Goal: Use online tool/utility: Utilize a website feature to perform a specific function

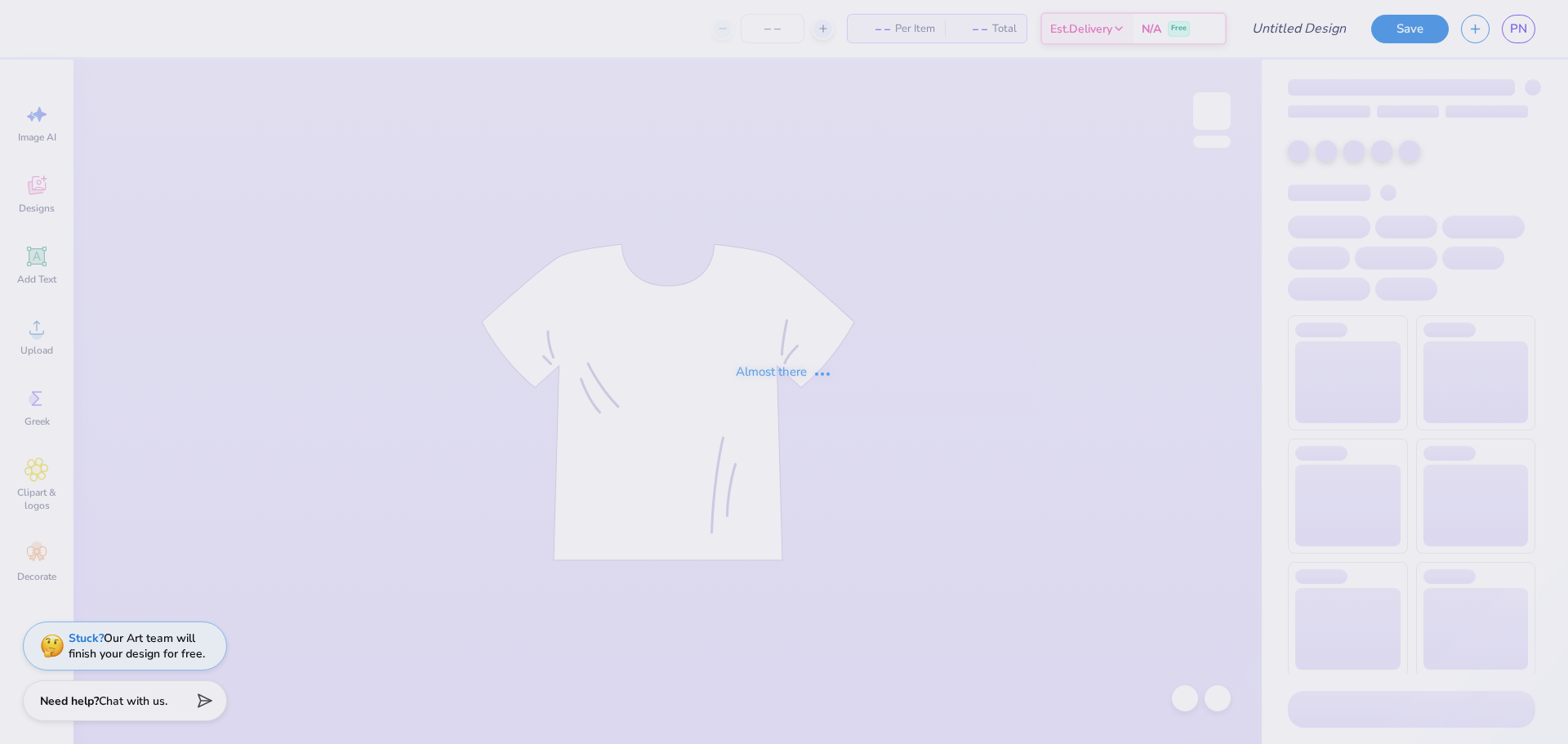
type input "Beta Hat 1"
type input "1"
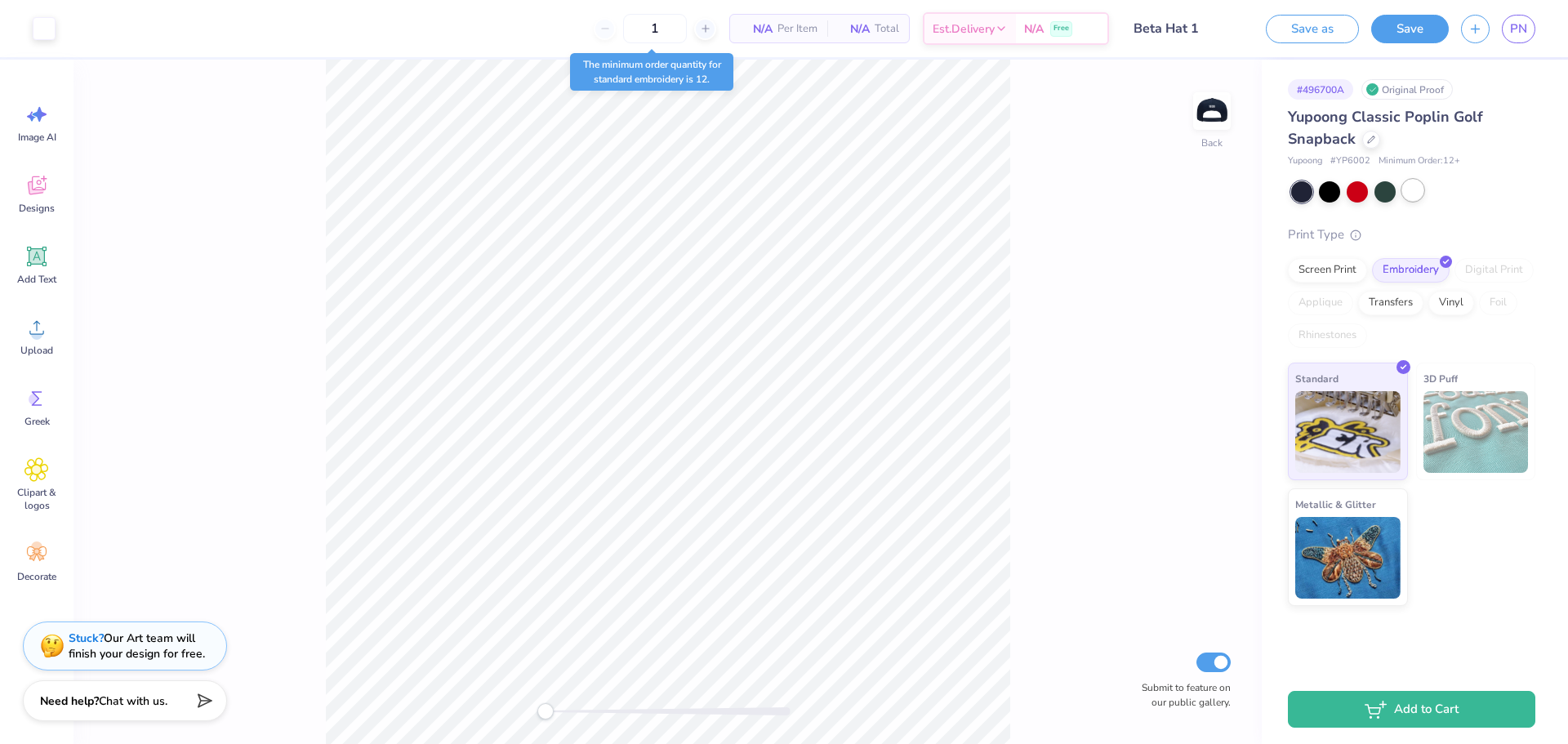
click at [1415, 190] on div at bounding box center [1413, 190] width 21 height 21
click at [1380, 193] on div at bounding box center [1385, 190] width 21 height 21
click at [1349, 192] on div at bounding box center [1358, 190] width 21 height 21
click at [1408, 187] on div at bounding box center [1413, 190] width 21 height 21
drag, startPoint x: 1137, startPoint y: 349, endPoint x: 1071, endPoint y: 364, distance: 67.7
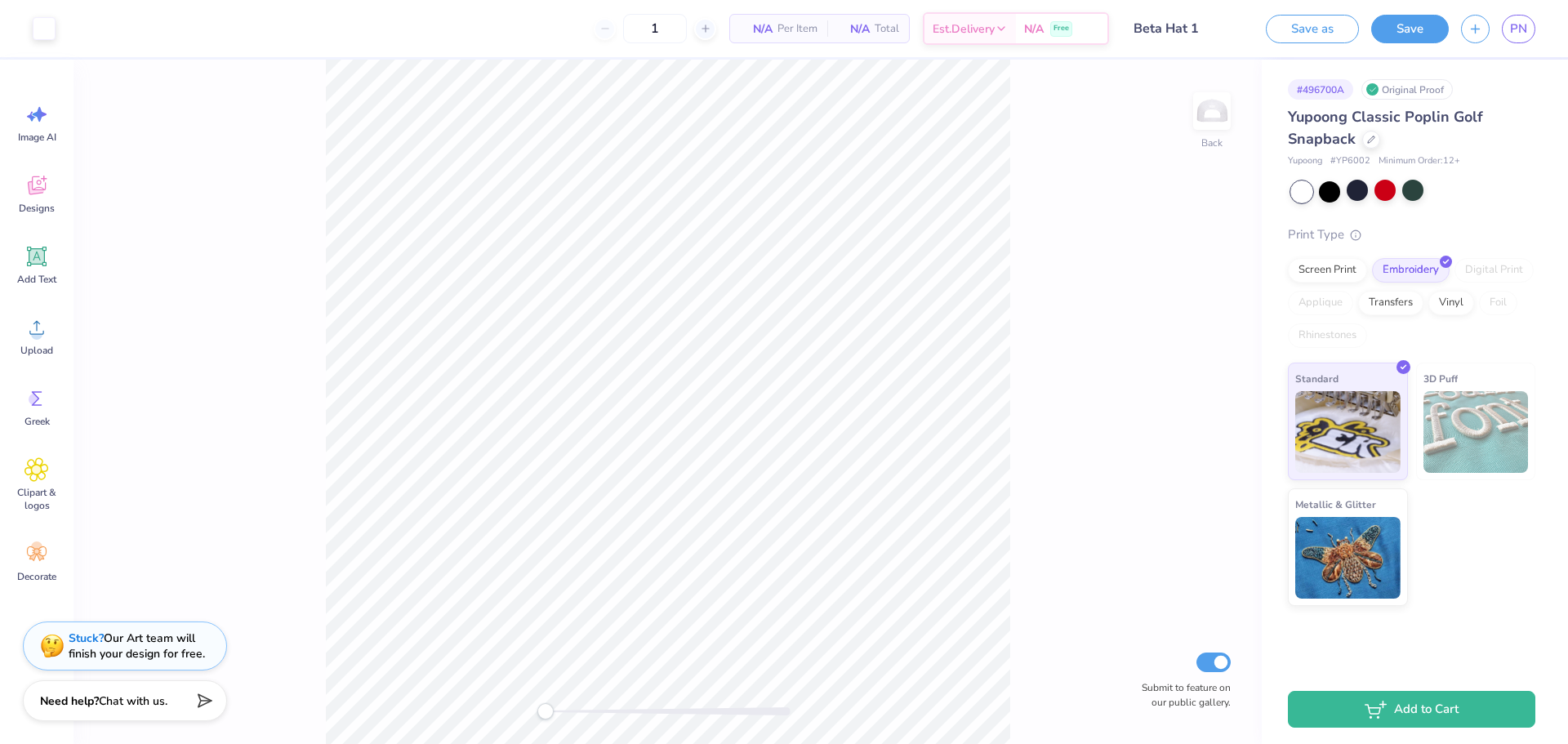
click at [1071, 364] on div "Back Submit to feature on our public gallery." at bounding box center [667, 402] width 1188 height 684
click at [999, 371] on div "Back Submit to feature on our public gallery." at bounding box center [667, 402] width 1188 height 684
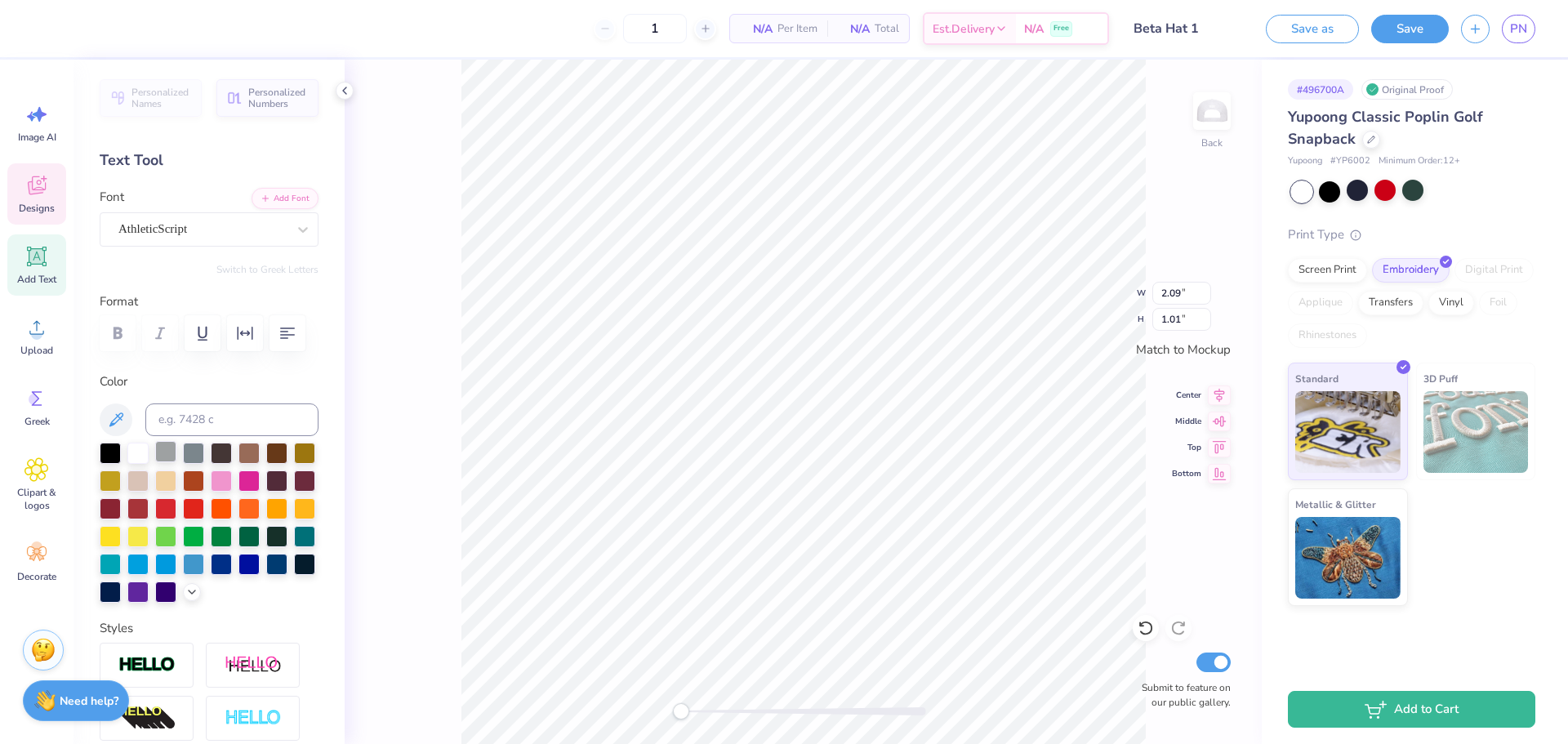
click at [158, 444] on div at bounding box center [166, 451] width 21 height 21
type input "2.28"
type input "0.65"
click at [159, 449] on div at bounding box center [166, 451] width 21 height 21
click at [167, 451] on div at bounding box center [166, 451] width 21 height 21
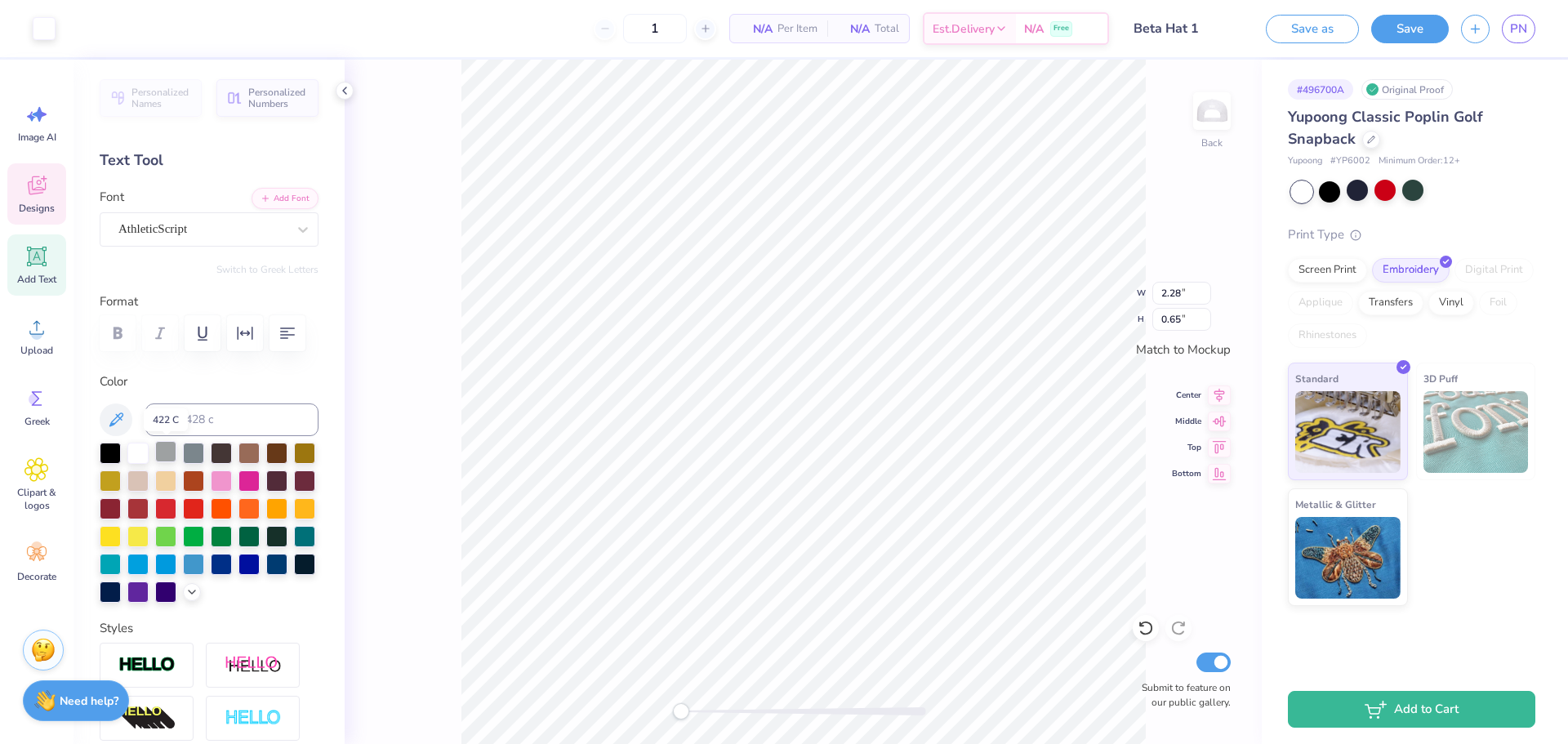
click at [167, 451] on div at bounding box center [166, 451] width 21 height 21
click at [164, 450] on div at bounding box center [166, 451] width 21 height 21
click at [165, 450] on div at bounding box center [166, 451] width 21 height 21
type input "2.16"
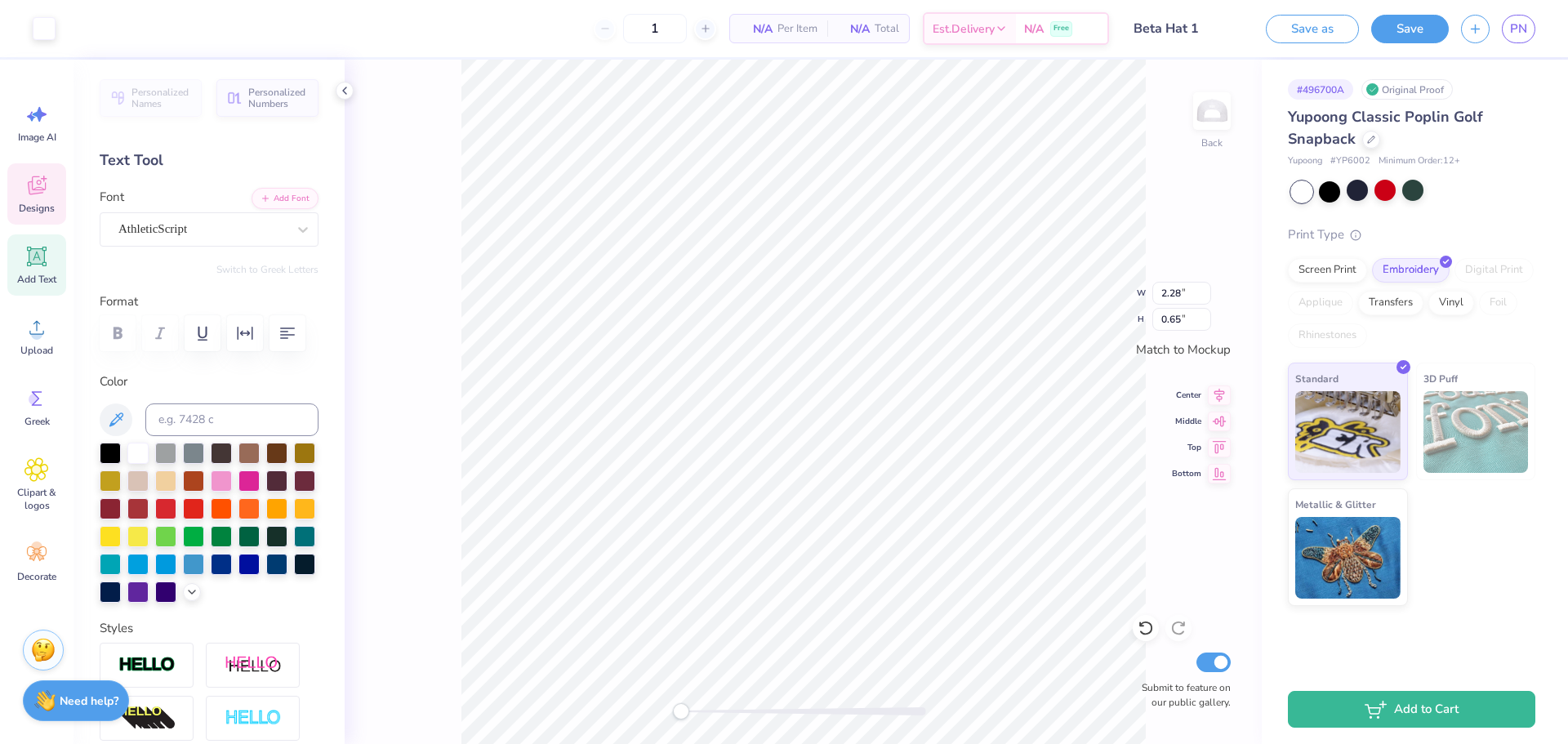
type input "0.99"
click at [167, 444] on div at bounding box center [166, 451] width 21 height 21
type input "1.22"
type input "2.16"
type input "0.99"
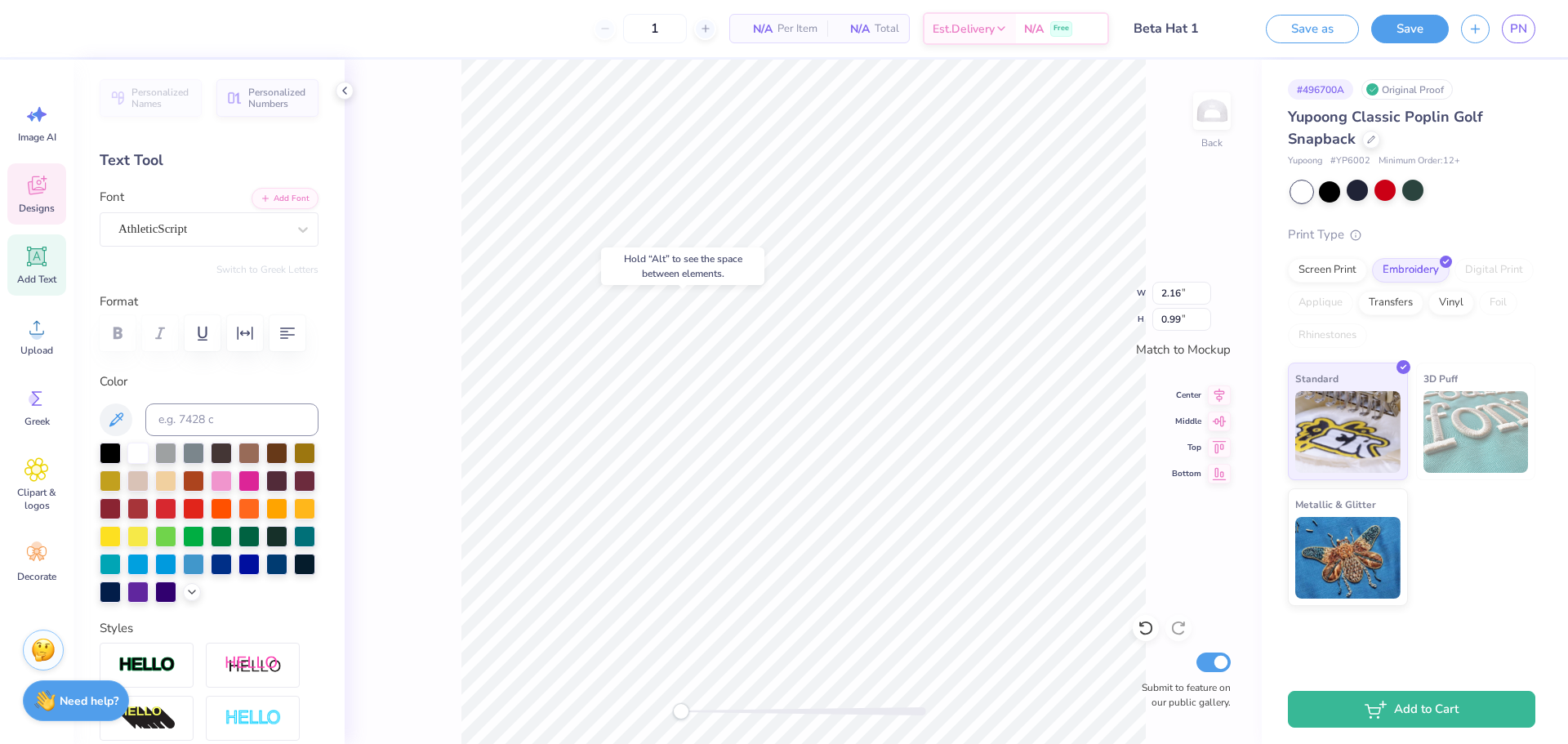
click at [459, 378] on div "Back W 2.16 2.16 " H 0.99 0.99 " Match to [GEOGRAPHIC_DATA] Middle Top Bottom S…" at bounding box center [803, 402] width 918 height 684
click at [222, 451] on div at bounding box center [221, 451] width 21 height 21
click at [167, 450] on div at bounding box center [166, 451] width 21 height 21
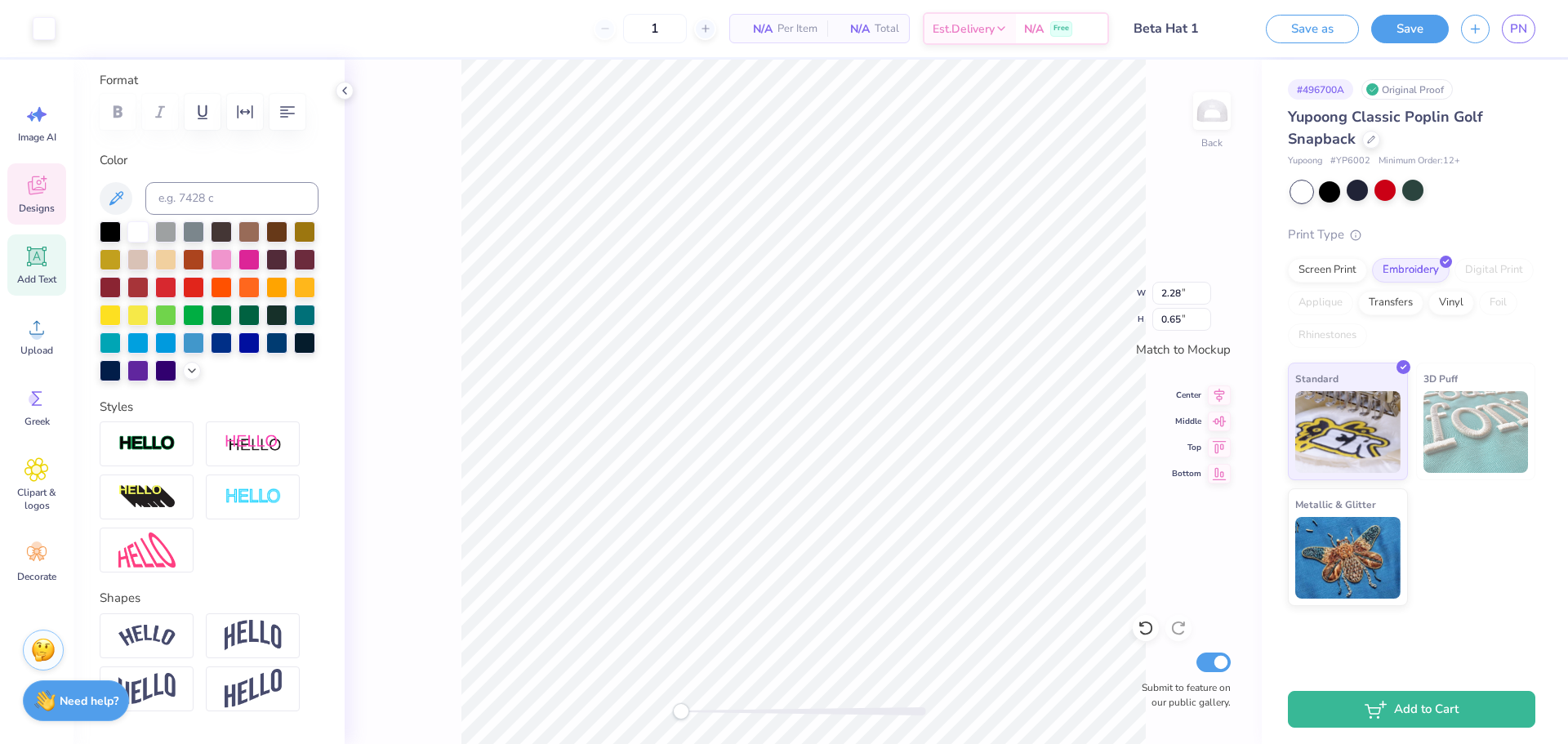
scroll to position [298, 0]
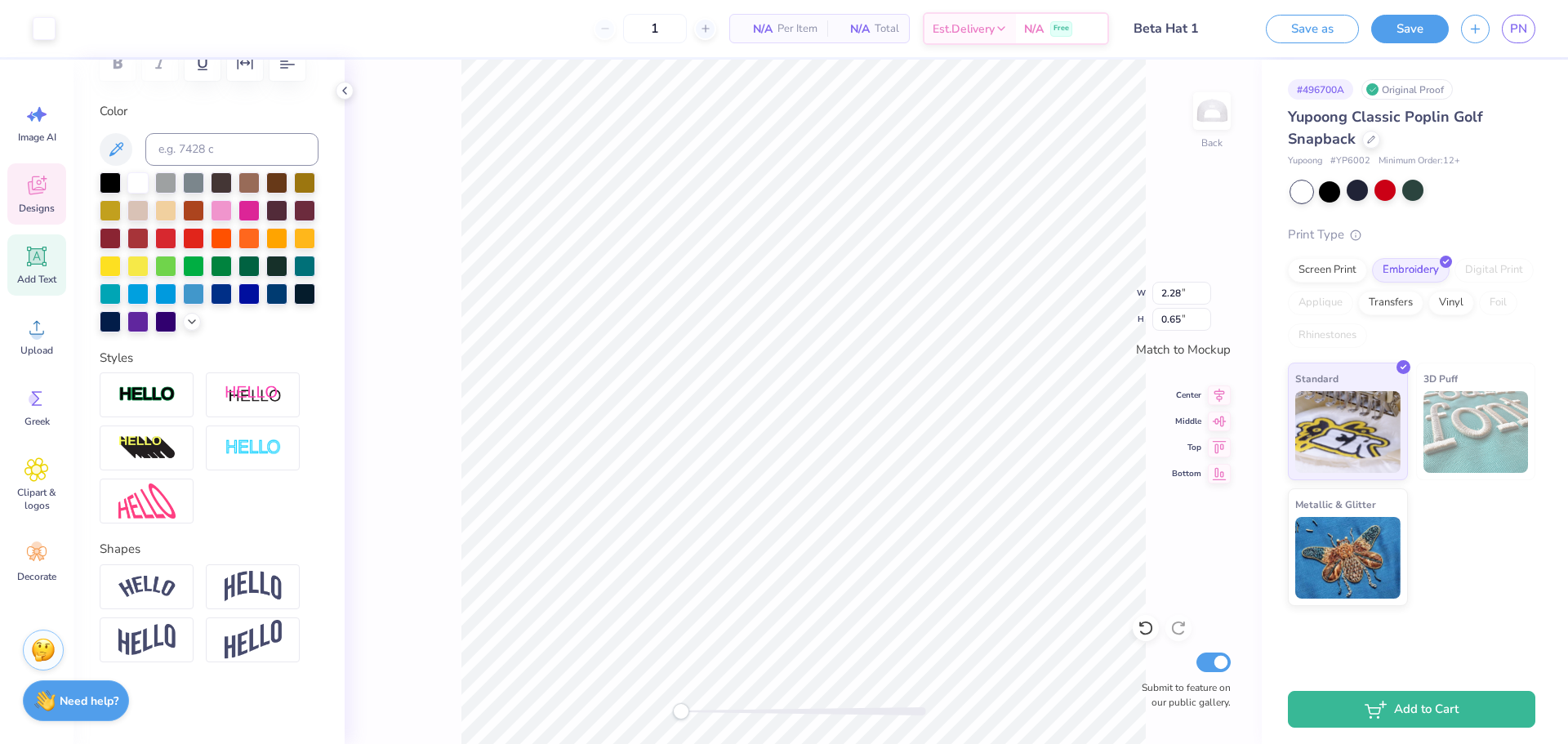
type input "0.38"
type input "0.37"
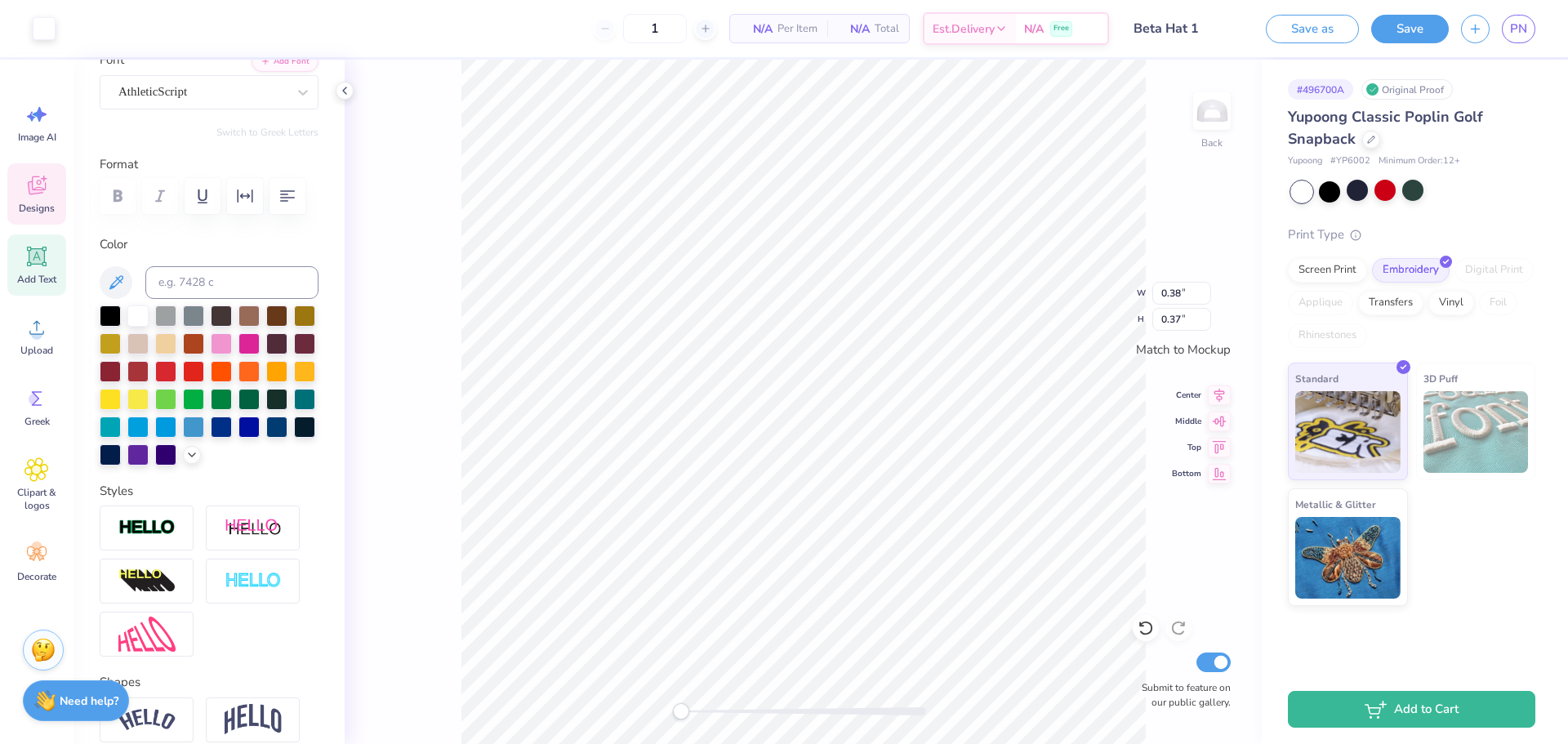
scroll to position [53, 0]
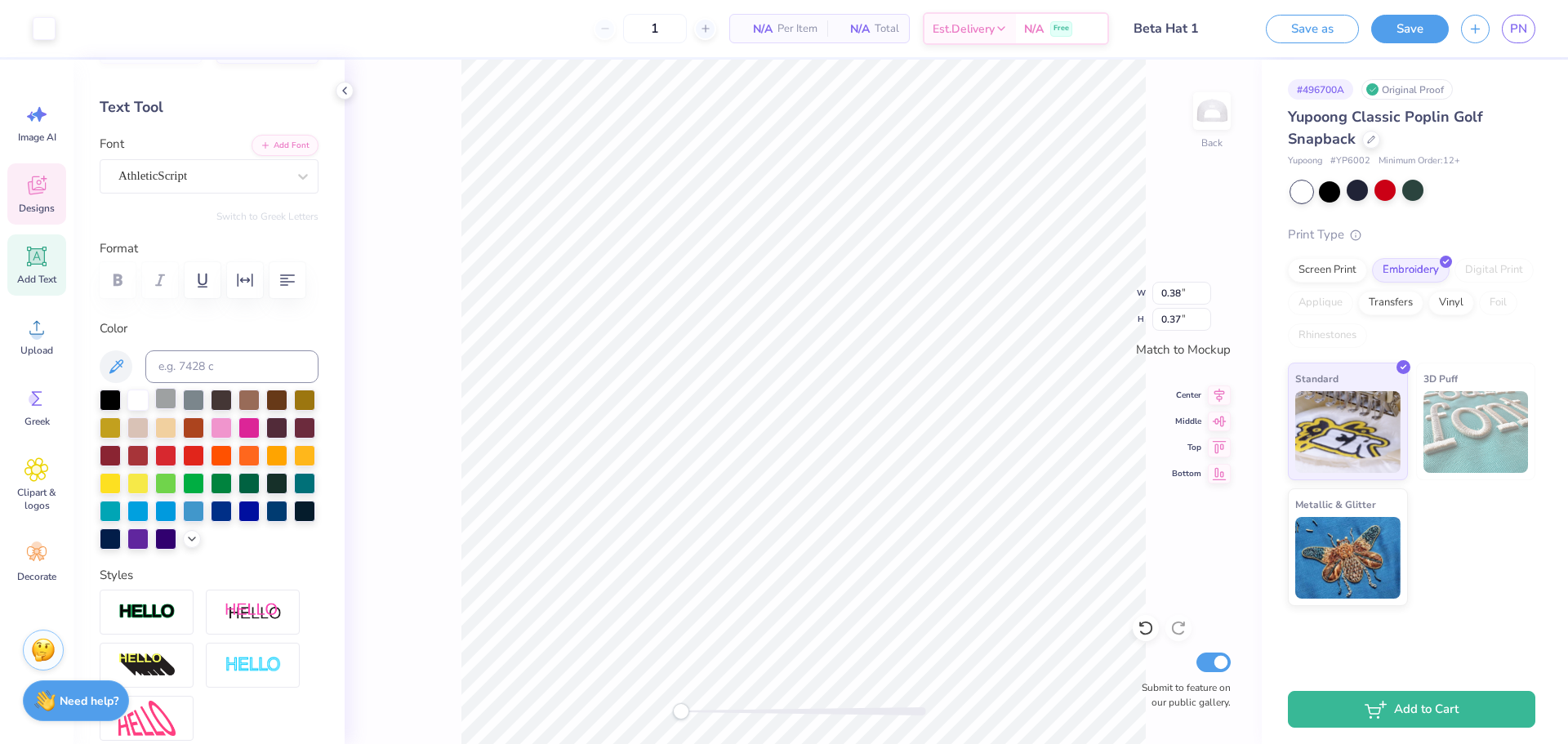
click at [161, 401] on div at bounding box center [166, 398] width 21 height 21
click at [170, 404] on div at bounding box center [166, 398] width 21 height 21
type input "1.22"
click at [345, 92] on icon at bounding box center [344, 90] width 13 height 13
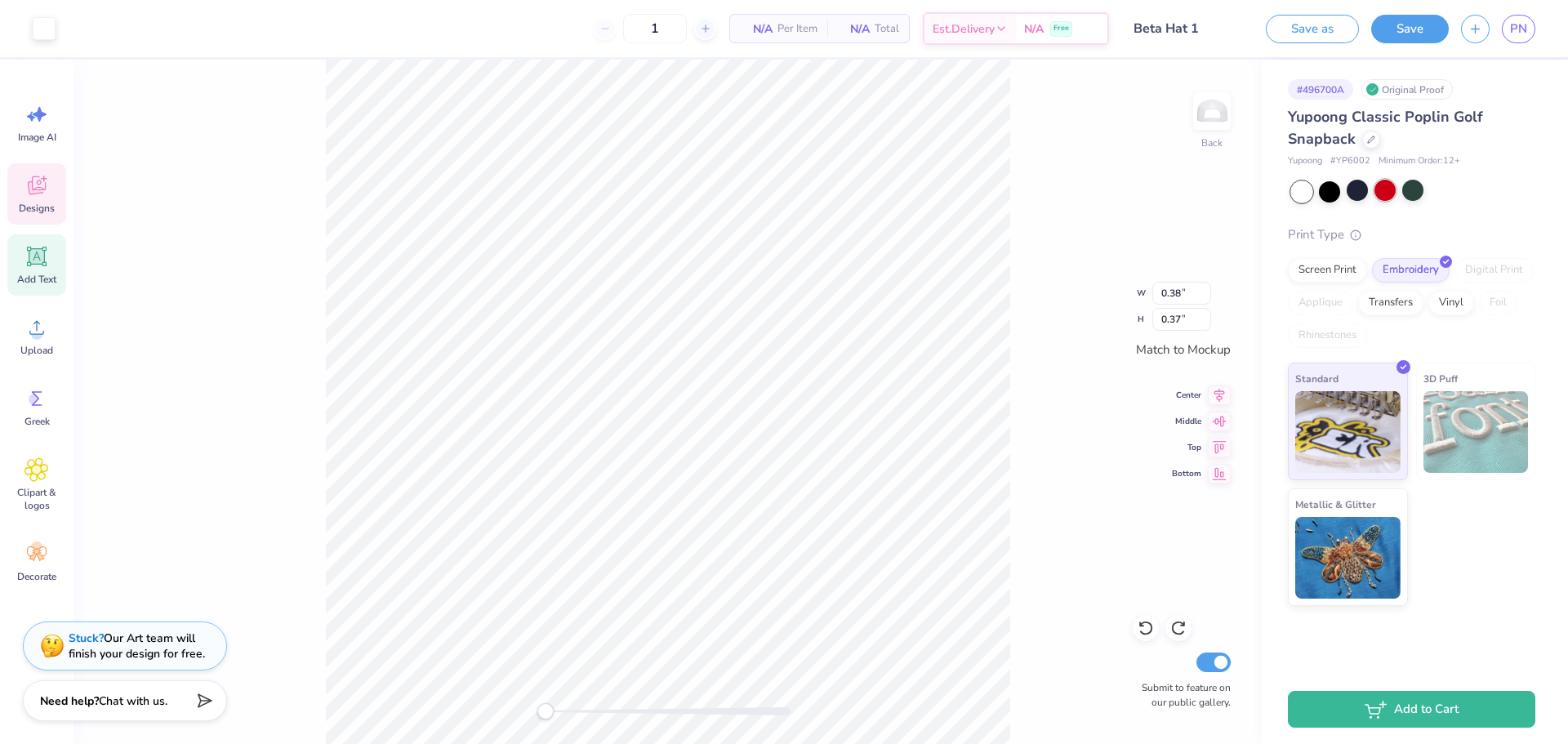
click at [1383, 193] on div at bounding box center [1385, 190] width 21 height 21
click at [1321, 185] on div at bounding box center [1330, 190] width 21 height 21
click at [1355, 187] on div at bounding box center [1358, 190] width 21 height 21
click at [1337, 189] on div at bounding box center [1330, 190] width 21 height 21
click at [1351, 190] on div at bounding box center [1358, 190] width 21 height 21
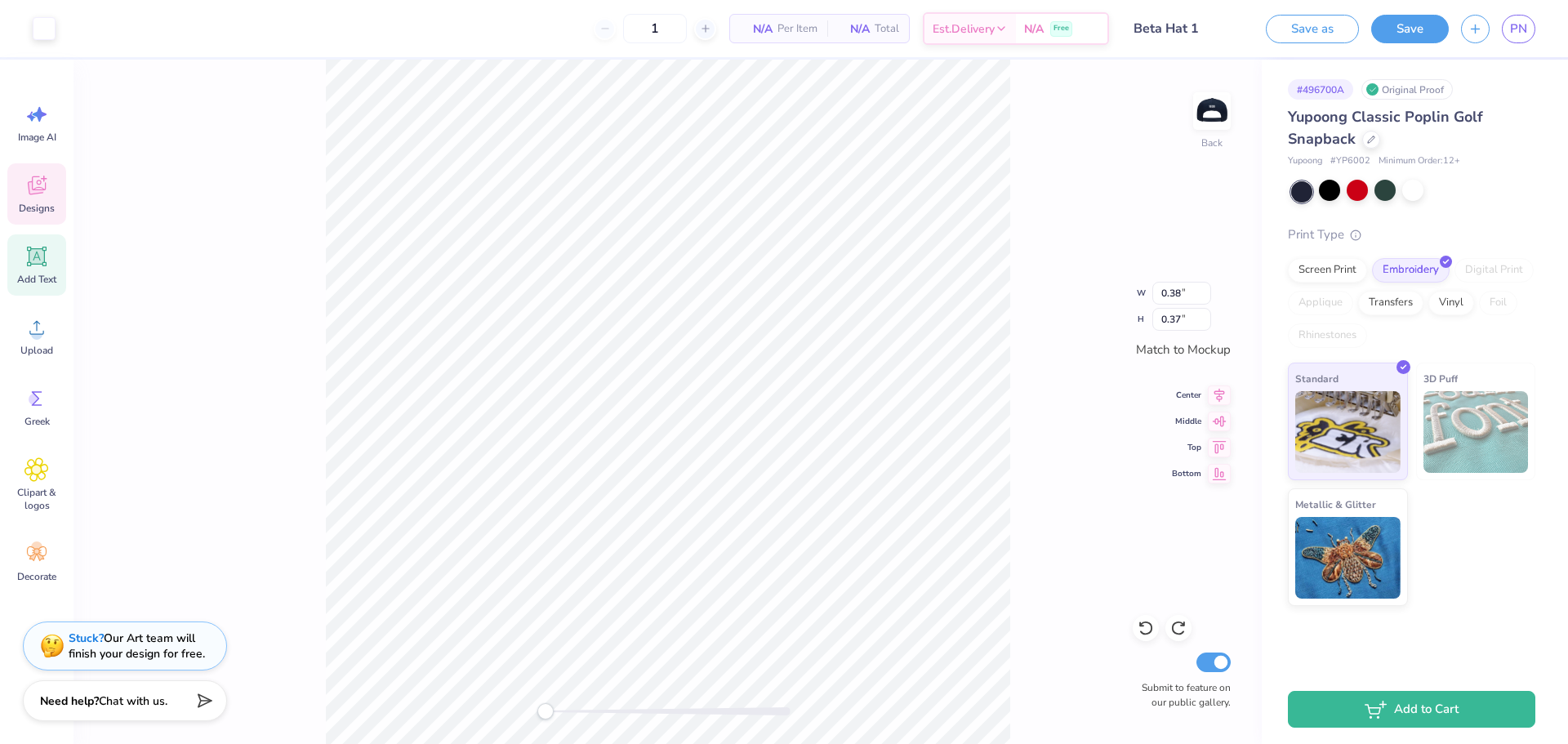
drag, startPoint x: 1031, startPoint y: 188, endPoint x: 299, endPoint y: 474, distance: 785.9
